Goal: Transaction & Acquisition: Purchase product/service

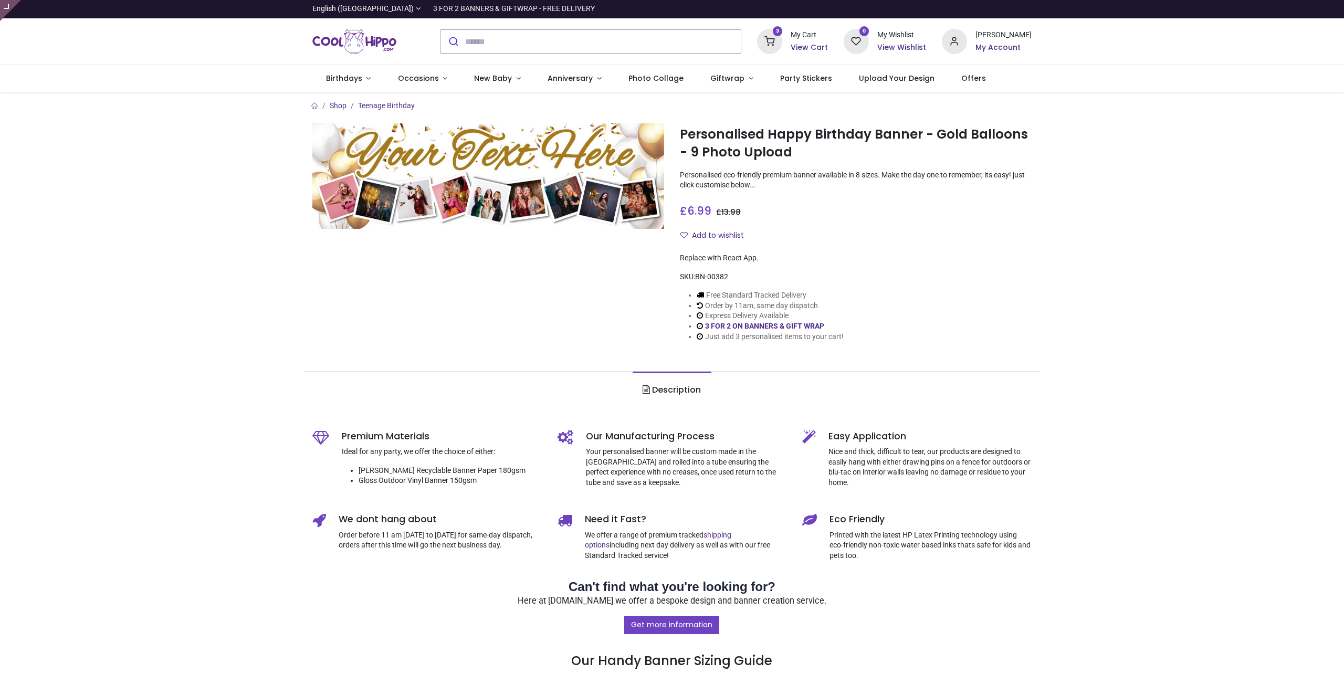
type input "**********"
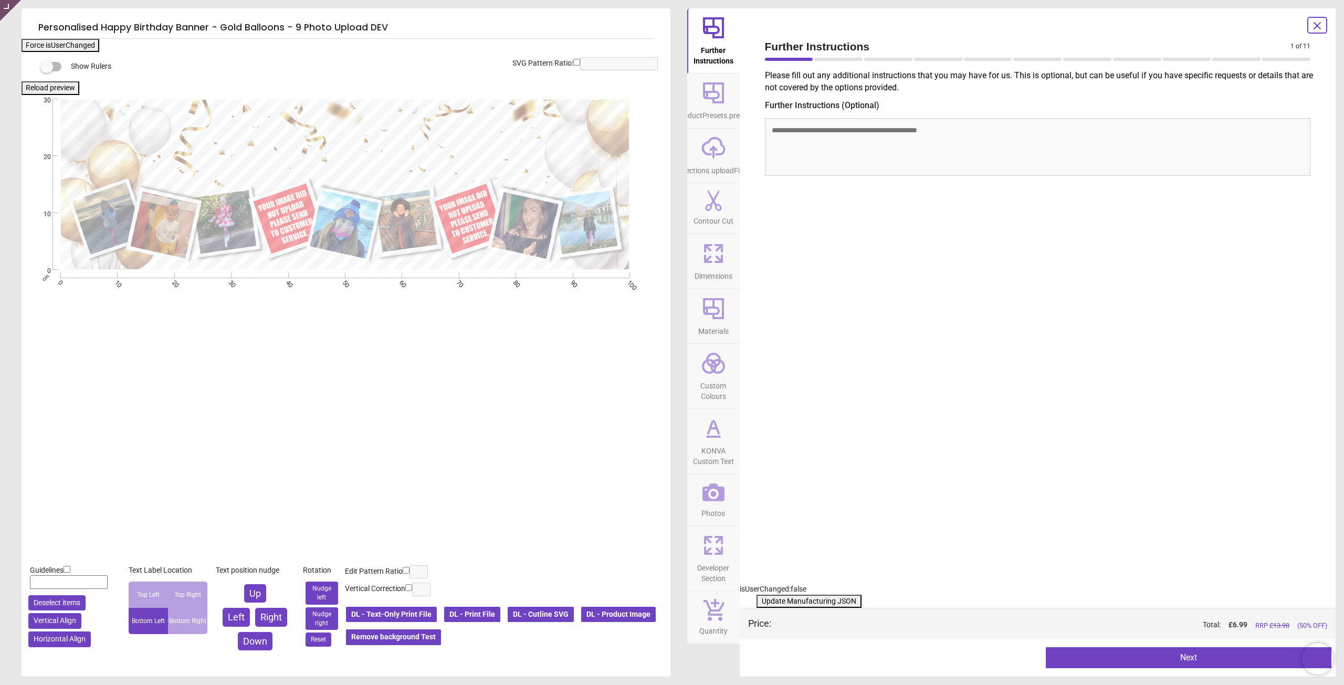
click at [706, 488] on icon at bounding box center [714, 493] width 22 height 18
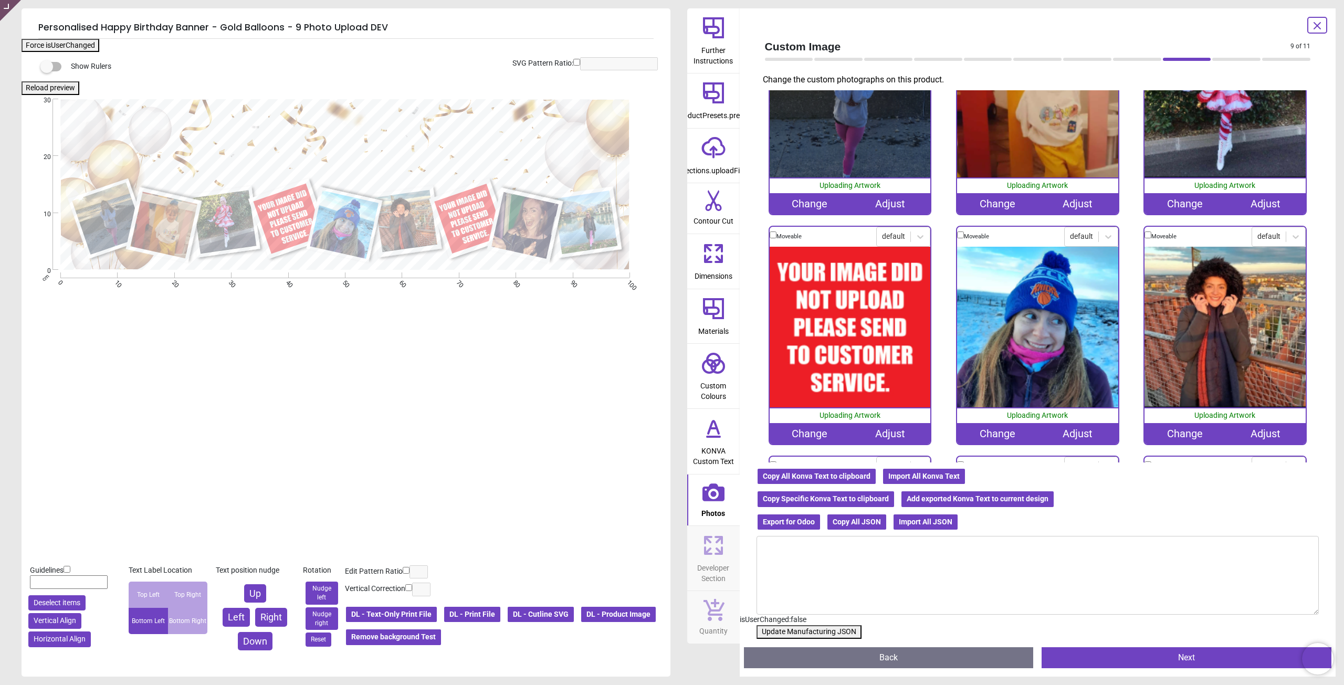
scroll to position [158, 0]
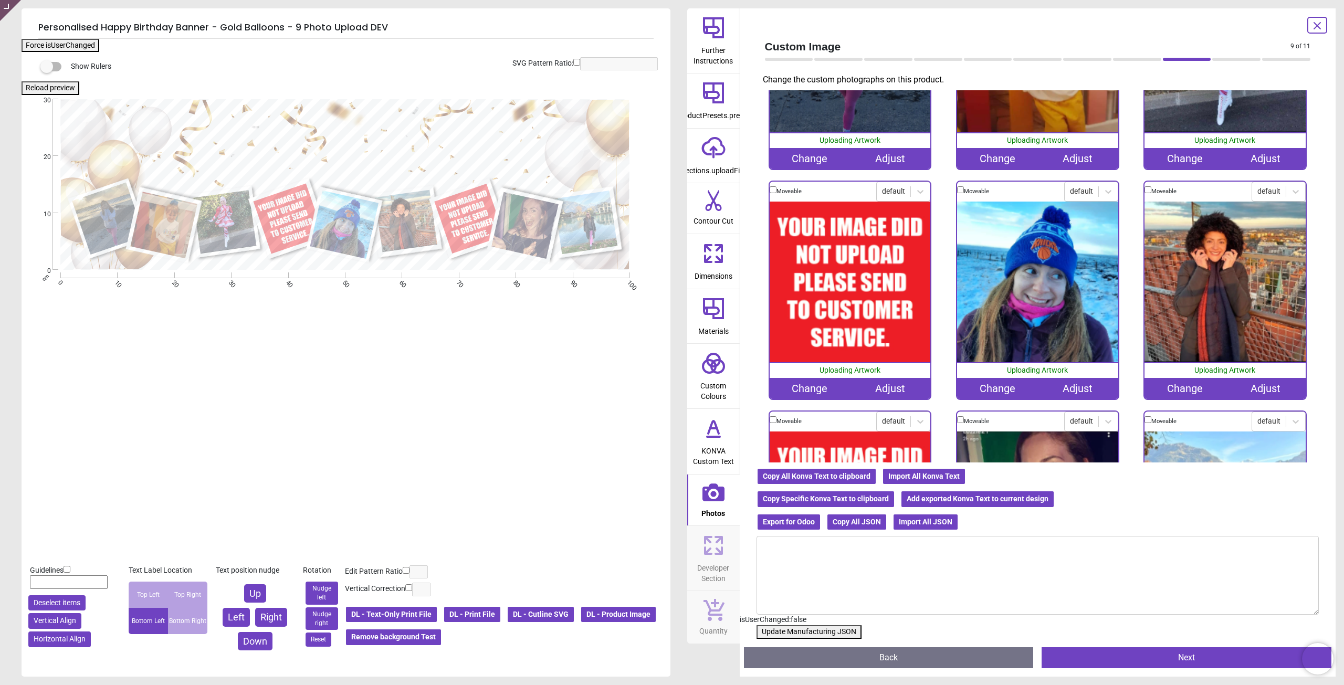
click at [801, 382] on div "Change" at bounding box center [810, 388] width 80 height 21
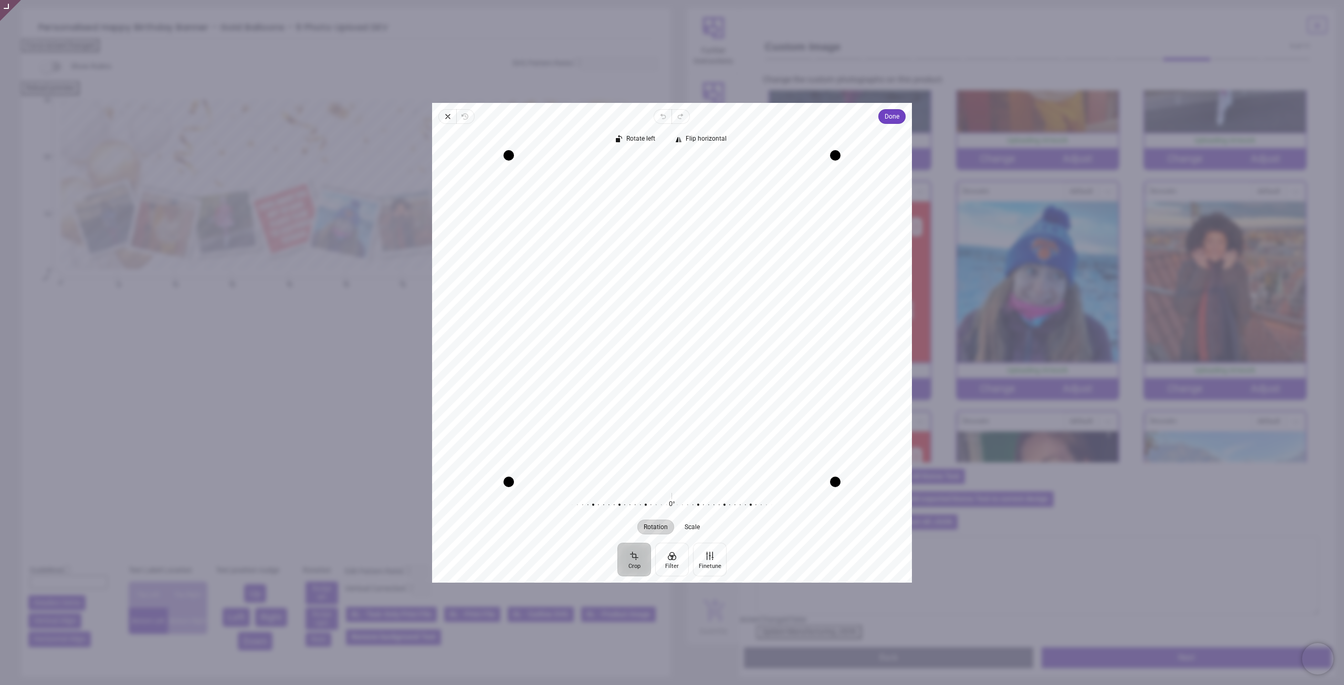
drag, startPoint x: 730, startPoint y: 344, endPoint x: 726, endPoint y: 401, distance: 56.9
click at [726, 401] on div "Recenter" at bounding box center [672, 318] width 463 height 327
click at [894, 113] on span "Done" at bounding box center [892, 116] width 15 height 13
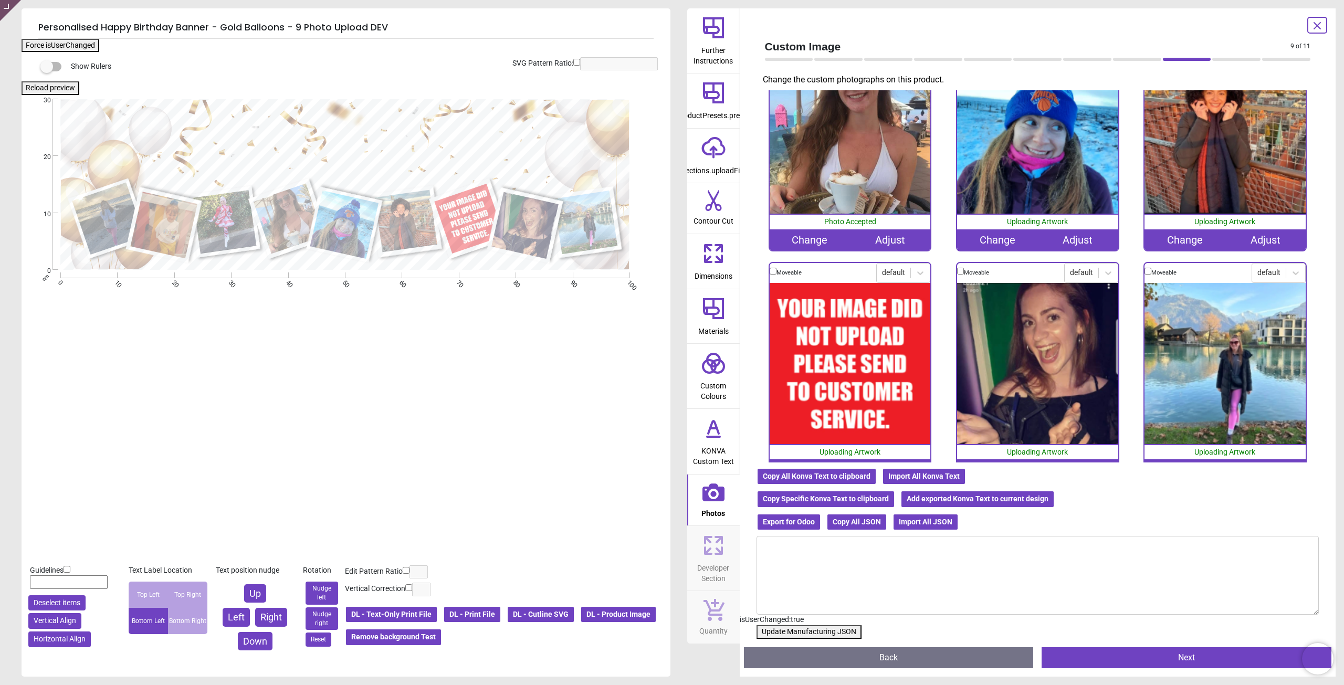
scroll to position [331, 0]
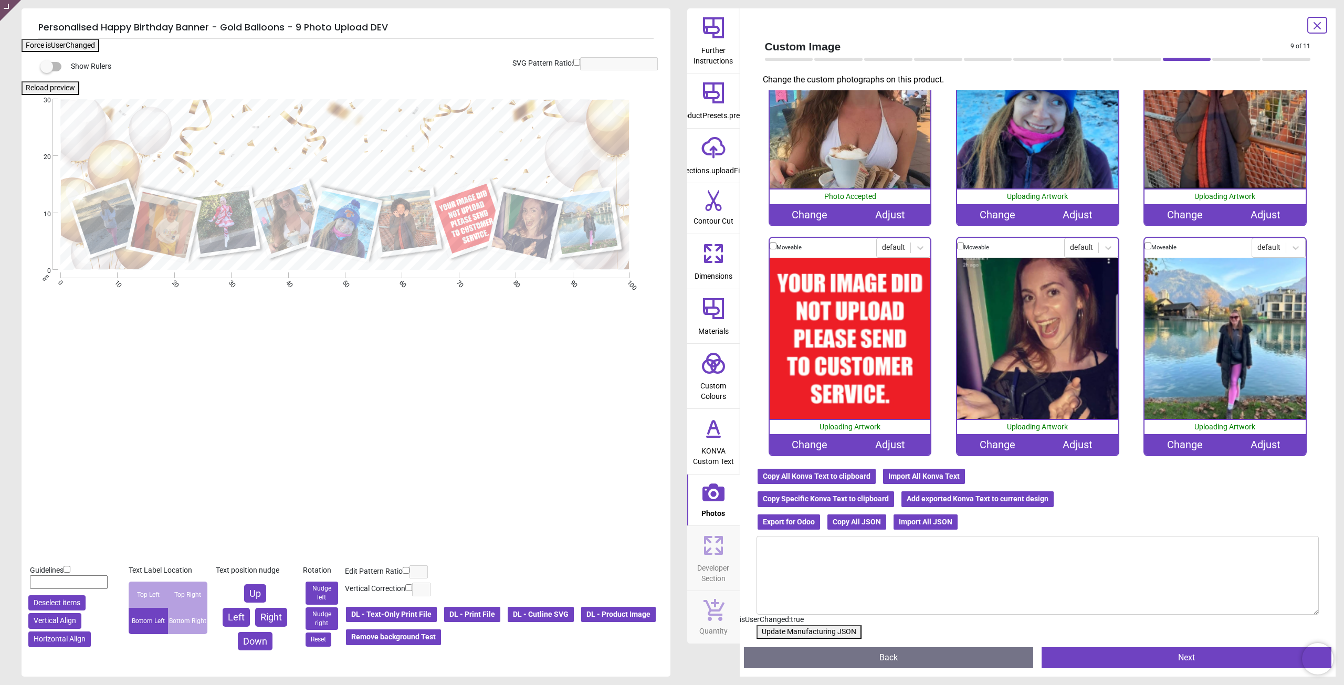
click at [814, 440] on div "Change" at bounding box center [810, 444] width 80 height 21
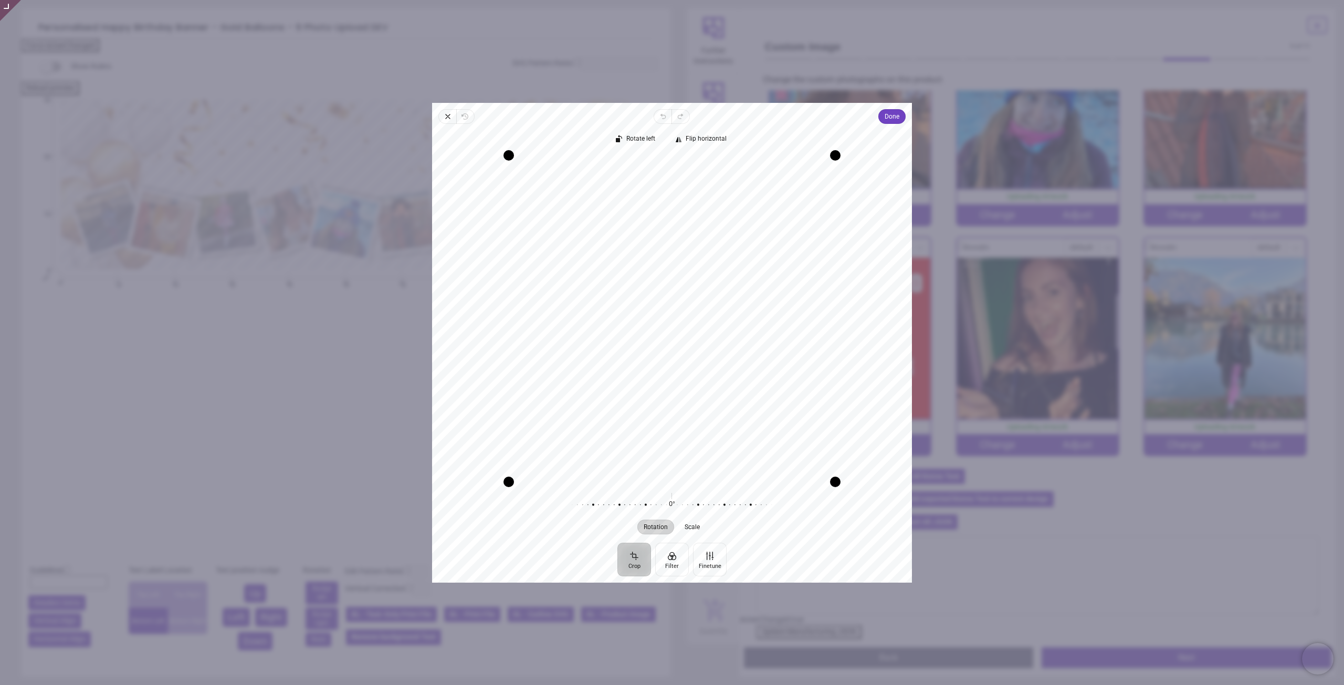
click at [686, 333] on div "Recenter" at bounding box center [672, 318] width 463 height 327
click at [893, 116] on span "Done" at bounding box center [892, 116] width 15 height 13
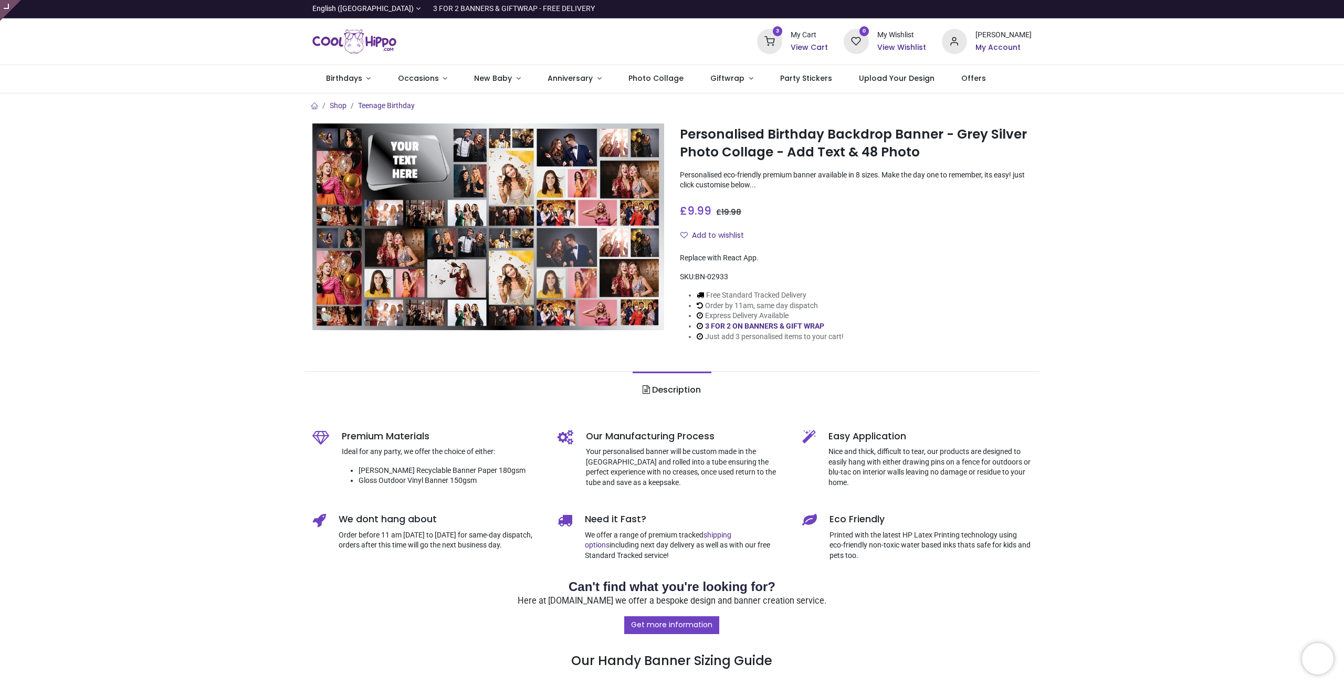
type input "**********"
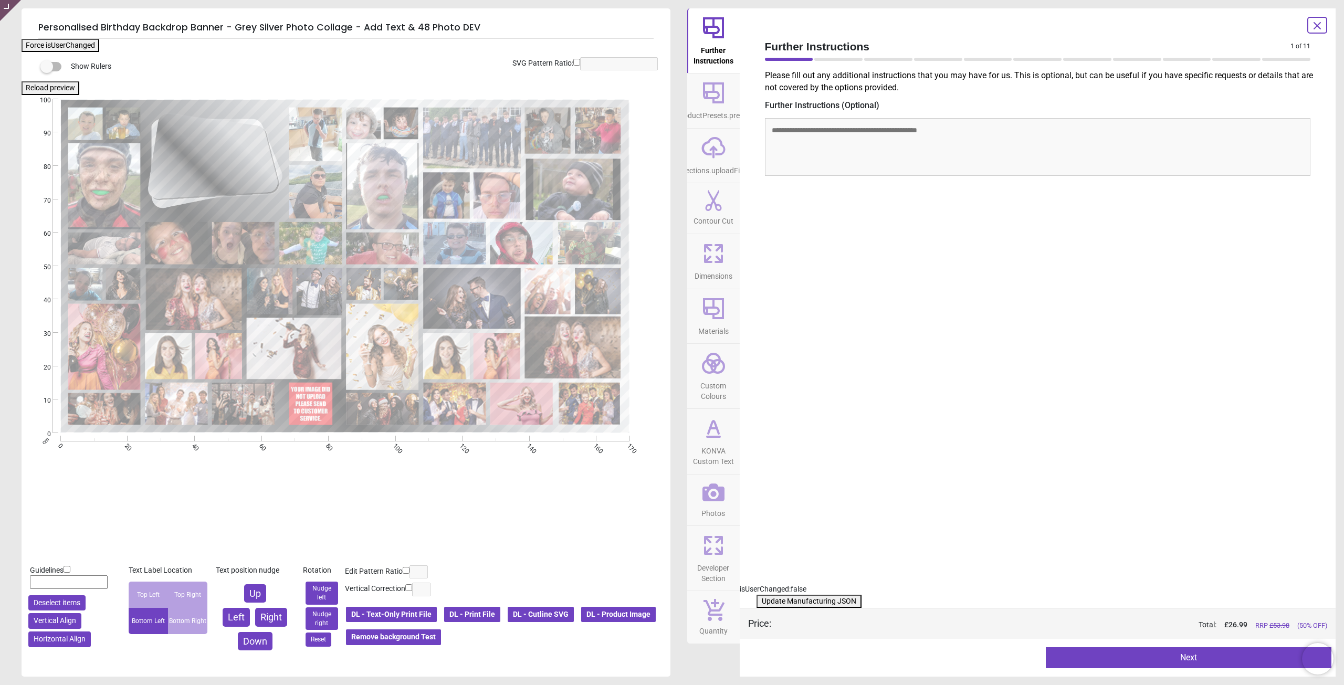
click at [713, 493] on icon at bounding box center [714, 493] width 22 height 18
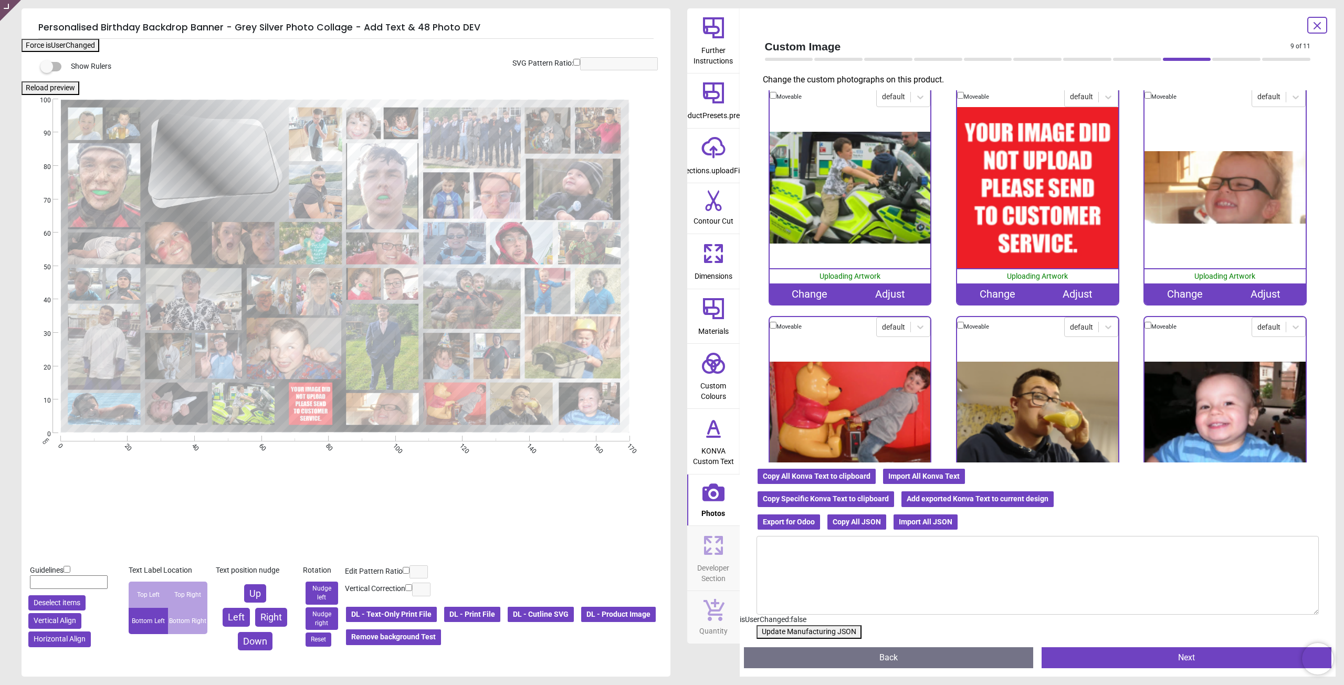
scroll to position [3093, 0]
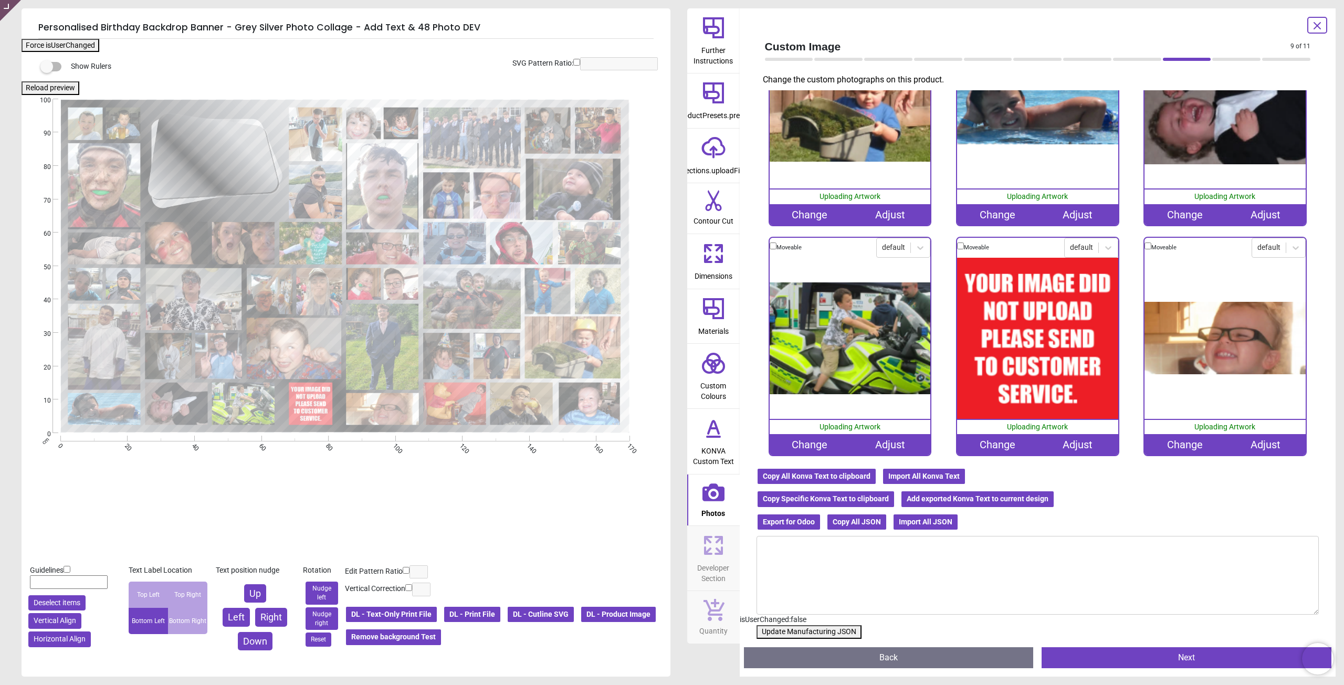
click at [994, 434] on div "Change" at bounding box center [997, 444] width 80 height 21
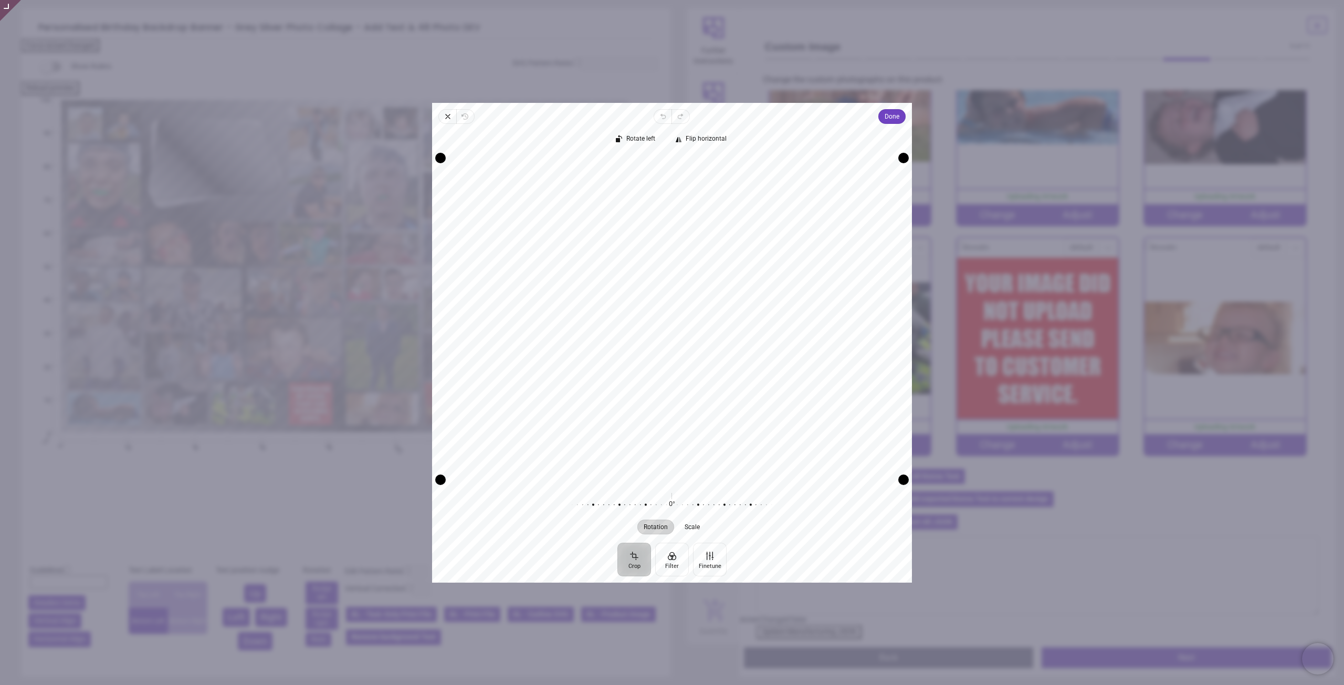
click at [896, 124] on div "Rotate left Flip horizontal Recenter Rotation Scale 0° Reset" at bounding box center [672, 333] width 480 height 419
click at [894, 119] on span "Done" at bounding box center [892, 116] width 15 height 13
